Goal: Transaction & Acquisition: Purchase product/service

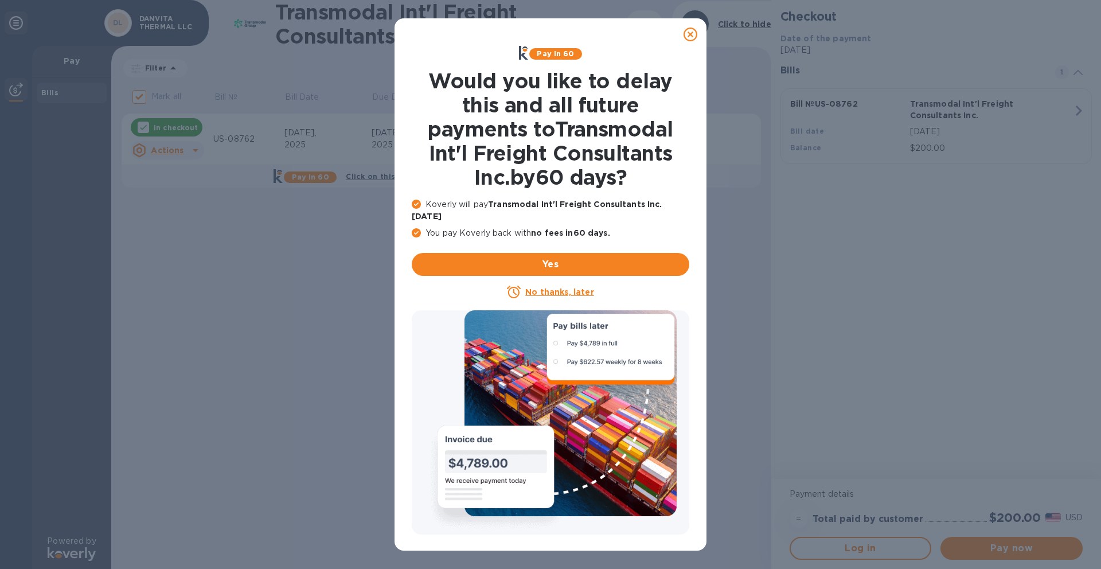
click at [690, 31] on icon at bounding box center [691, 35] width 14 height 14
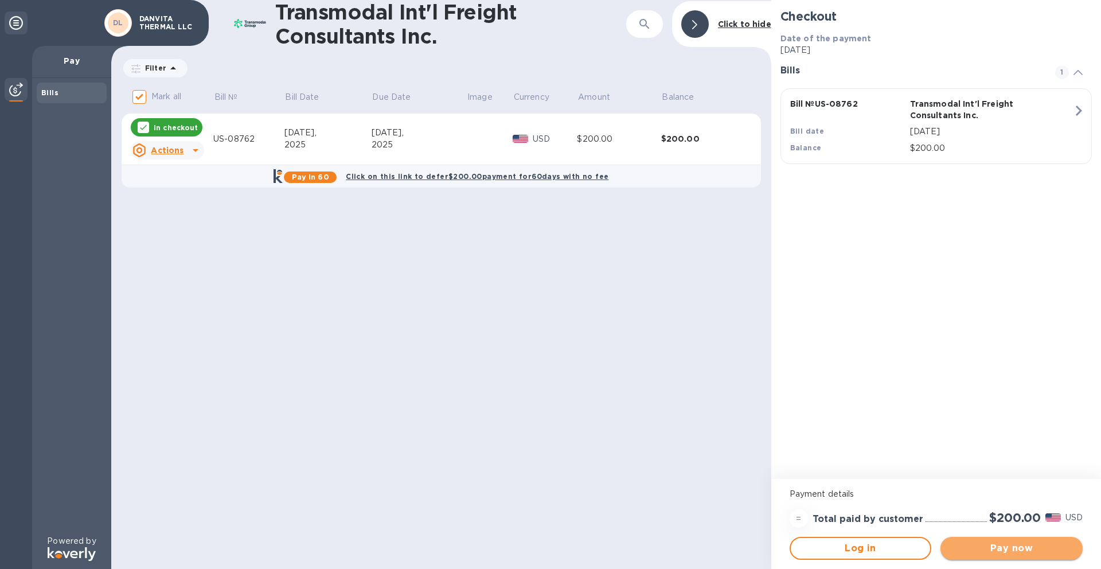
click at [1000, 549] on span "Pay now" at bounding box center [1012, 548] width 124 height 14
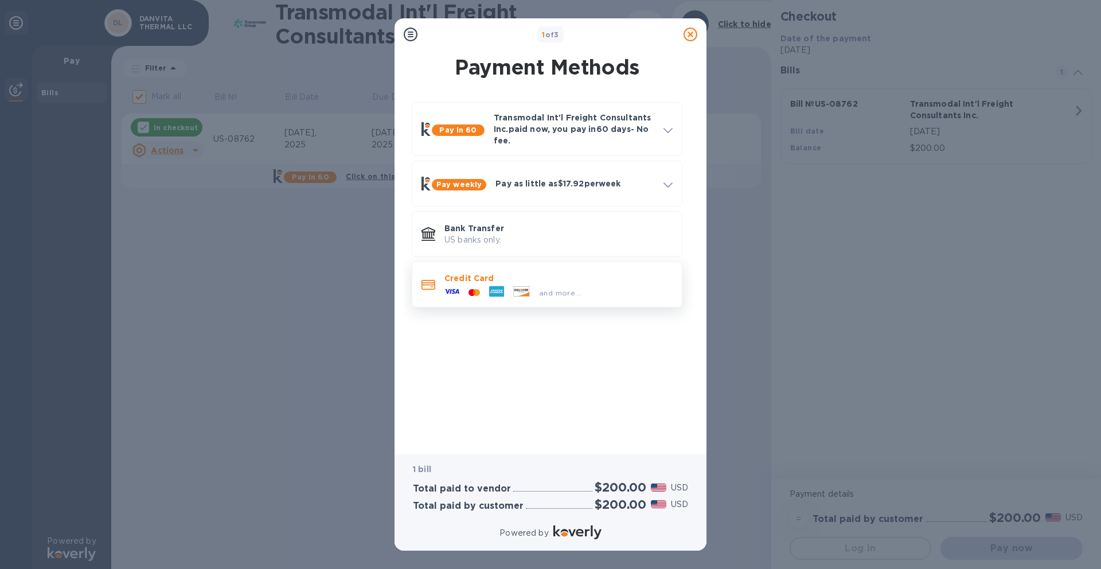
click at [579, 290] on span "and more..." at bounding box center [560, 292] width 42 height 9
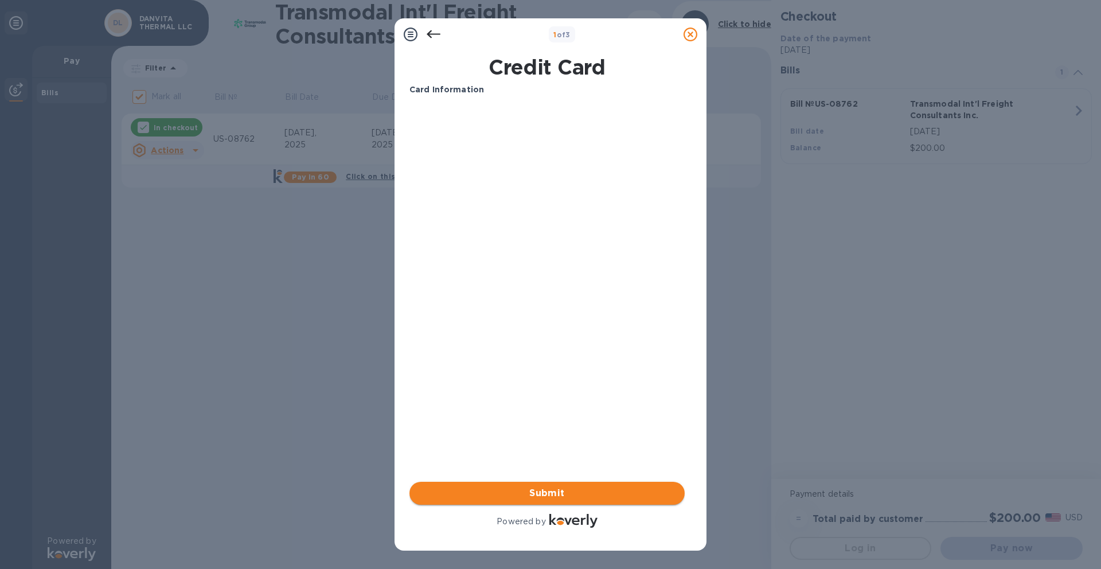
click at [543, 486] on span "Submit" at bounding box center [547, 493] width 257 height 14
click at [536, 495] on span "Submit" at bounding box center [547, 493] width 257 height 14
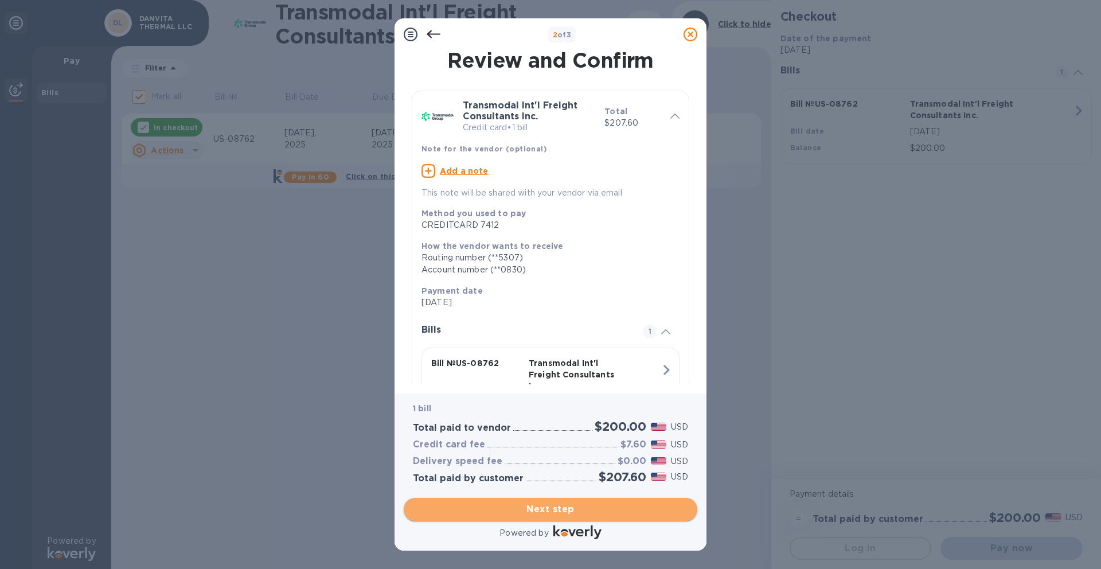
click at [506, 510] on span "Next step" at bounding box center [550, 509] width 275 height 14
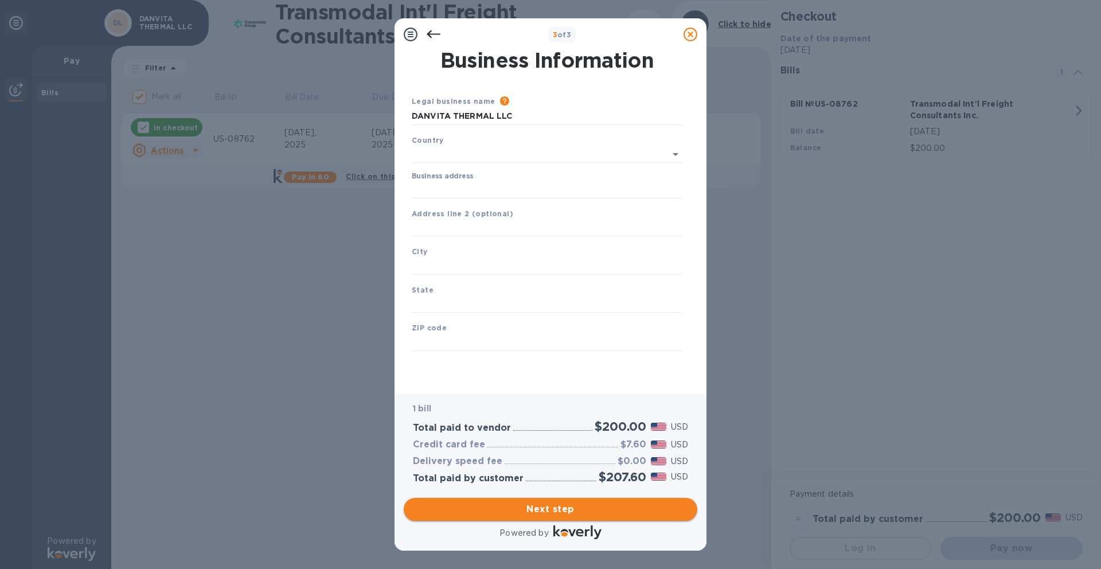
type input "[GEOGRAPHIC_DATA]"
click at [454, 184] on input "Business address" at bounding box center [547, 187] width 271 height 17
type input "[GEOGRAPHIC_DATA][US_STATE]"
click at [473, 260] on input "text" at bounding box center [547, 263] width 271 height 17
type input "Austin"
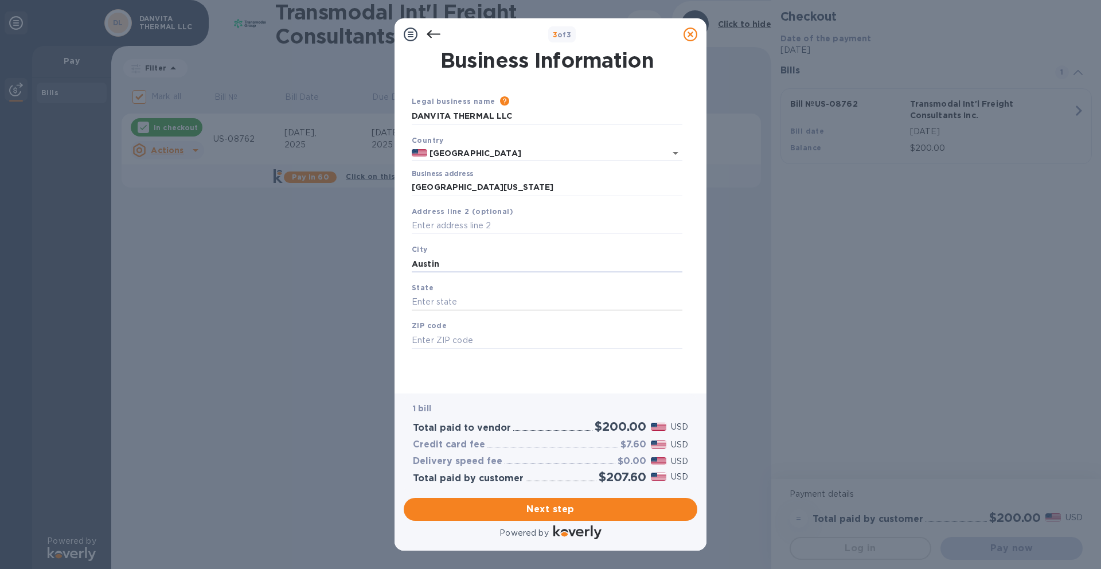
click at [444, 299] on input "text" at bounding box center [547, 302] width 271 height 17
type input "[US_STATE]"
click at [435, 338] on input "text" at bounding box center [547, 339] width 271 height 17
type input "78759"
click at [526, 510] on span "Next step" at bounding box center [550, 509] width 275 height 14
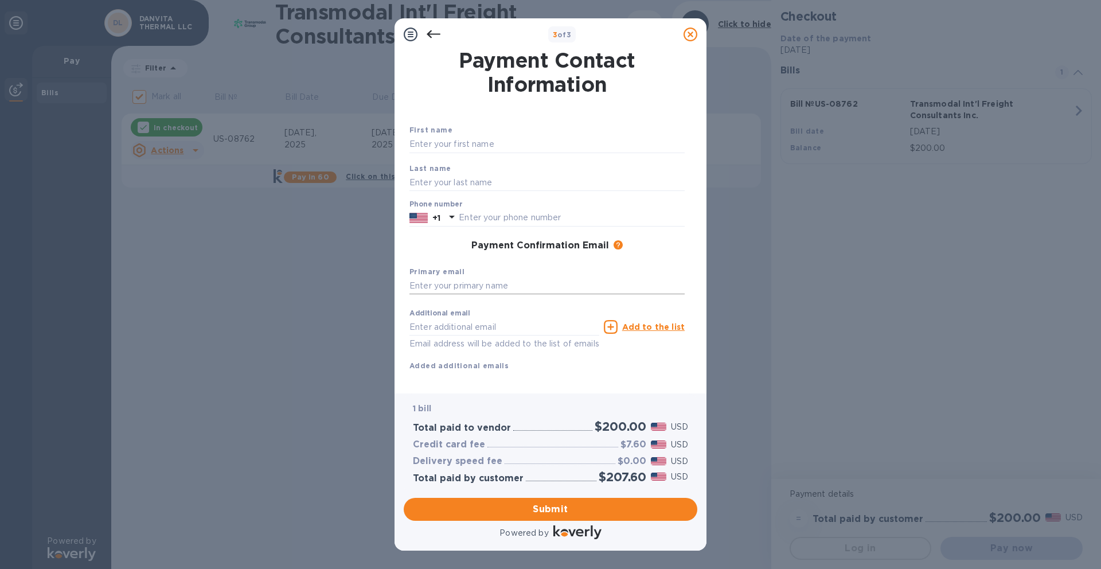
click at [473, 288] on input "text" at bounding box center [546, 286] width 275 height 17
type input "[PERSON_NAME][EMAIL_ADDRESS][DOMAIN_NAME]"
click at [477, 512] on span "Submit" at bounding box center [550, 509] width 275 height 14
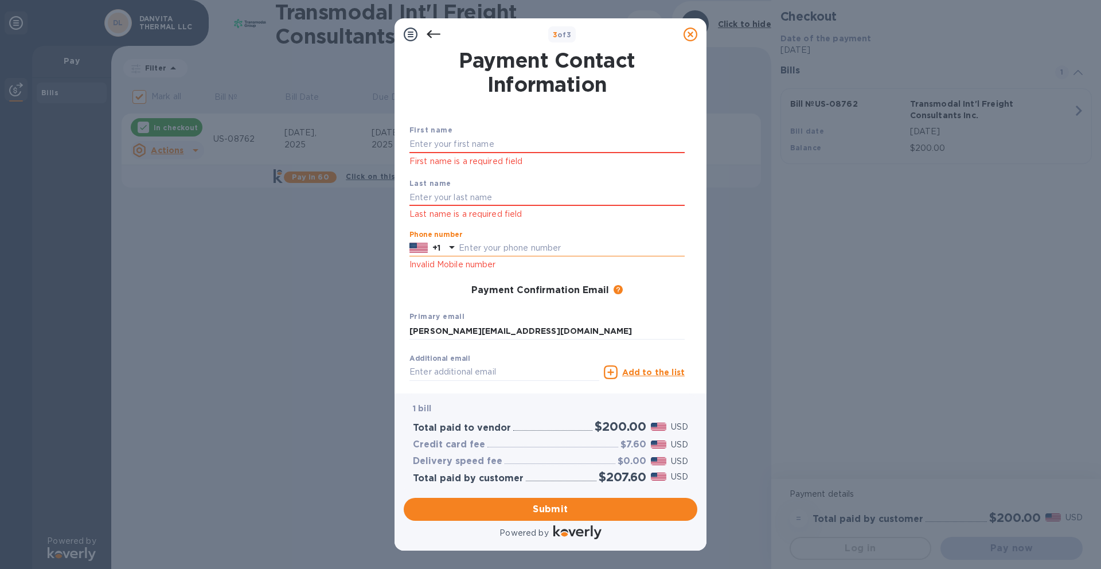
click at [471, 242] on input "text" at bounding box center [572, 248] width 226 height 17
type input "7086686505"
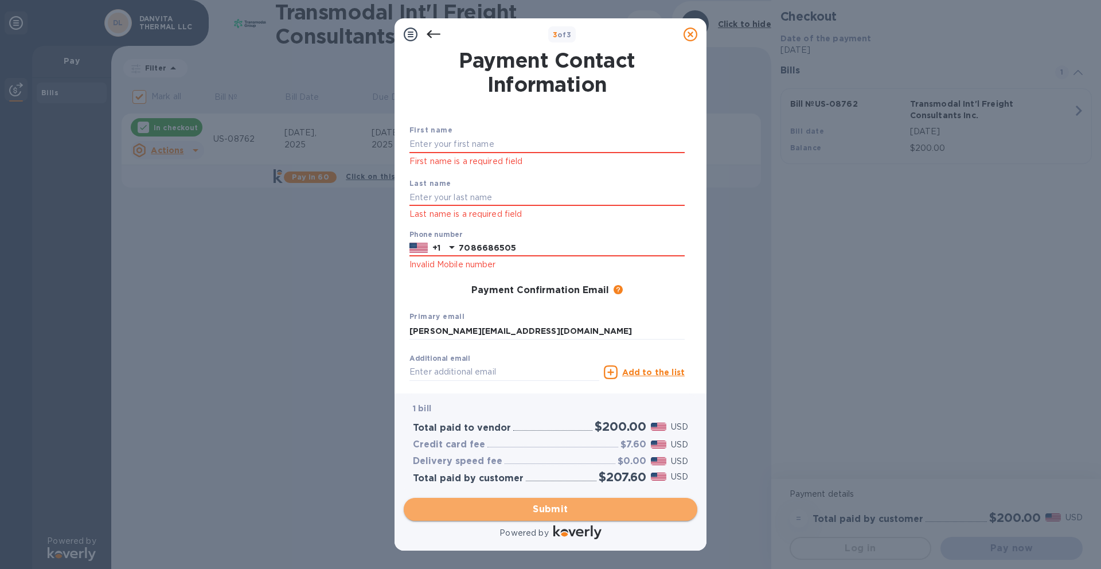
click at [467, 505] on span "Submit" at bounding box center [550, 509] width 275 height 14
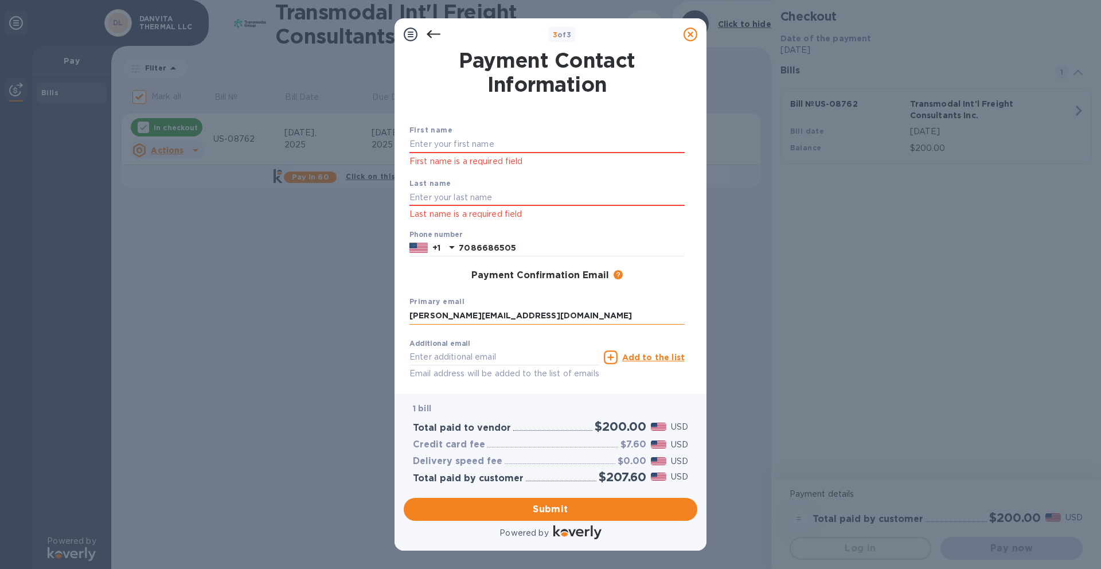
click at [524, 318] on input "[PERSON_NAME][EMAIL_ADDRESS][DOMAIN_NAME]" at bounding box center [546, 315] width 275 height 17
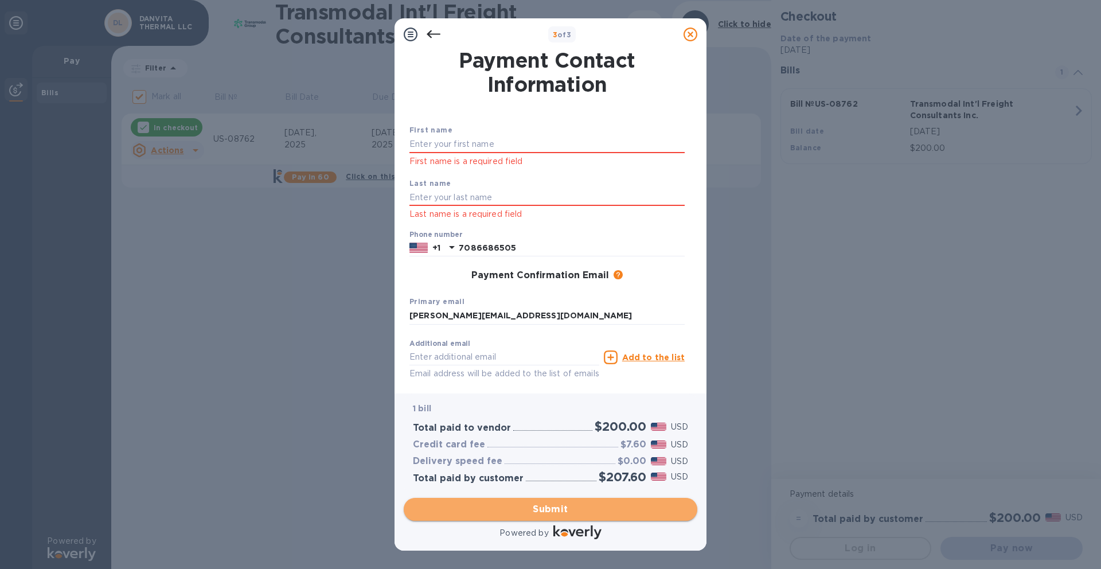
click at [485, 512] on span "Submit" at bounding box center [550, 509] width 275 height 14
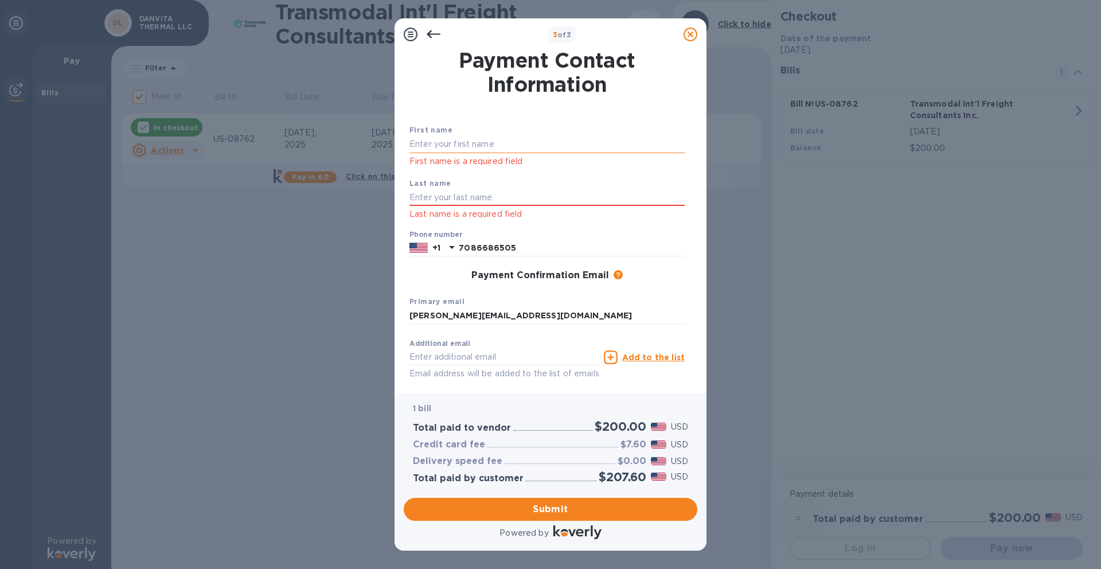
click at [445, 148] on input "text" at bounding box center [546, 144] width 275 height 17
type input "[PERSON_NAME]"
type input "Ruia"
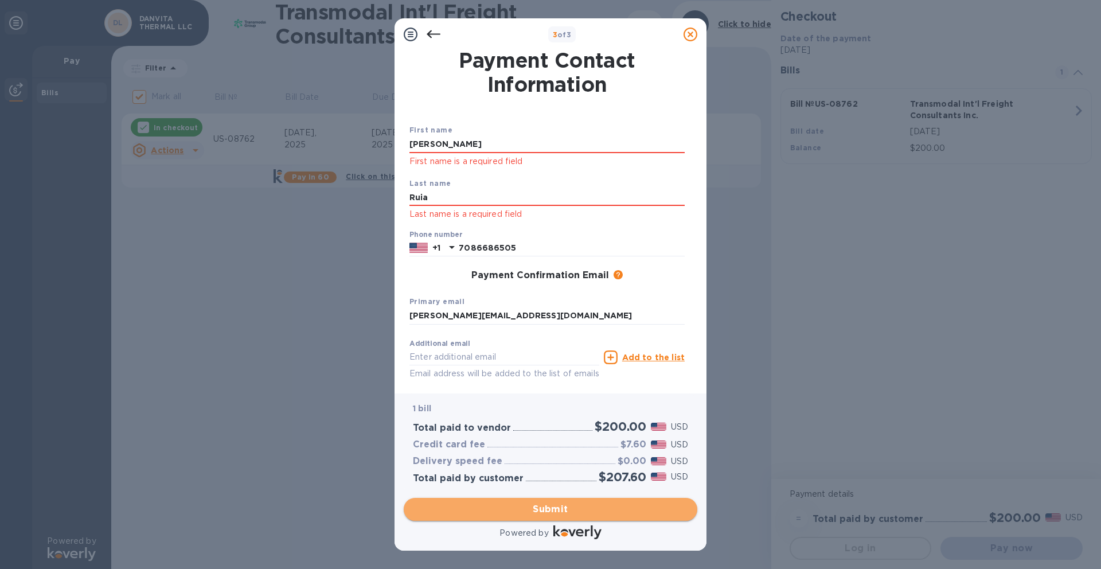
click at [493, 510] on span "Submit" at bounding box center [550, 509] width 275 height 14
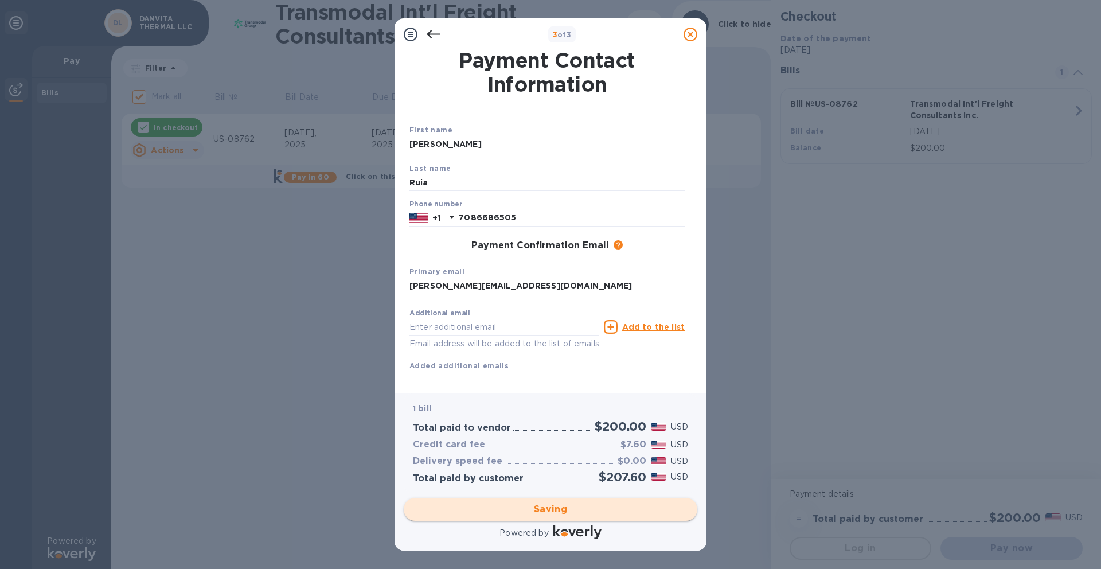
checkbox input "false"
